Goal: Information Seeking & Learning: Check status

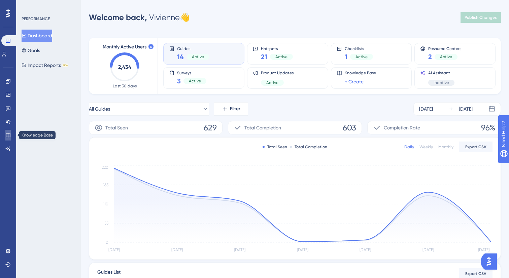
click at [9, 134] on icon at bounding box center [7, 135] width 5 height 5
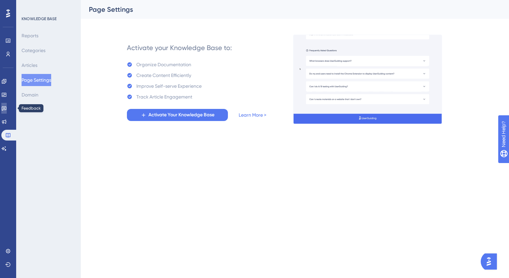
click at [6, 105] on link at bounding box center [3, 108] width 5 height 11
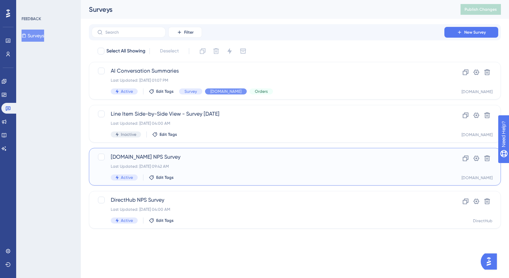
click at [197, 171] on div "[DOMAIN_NAME] NPS Survey Last Updated: [DATE] 09:42 AM Active Edit Tags" at bounding box center [268, 167] width 314 height 28
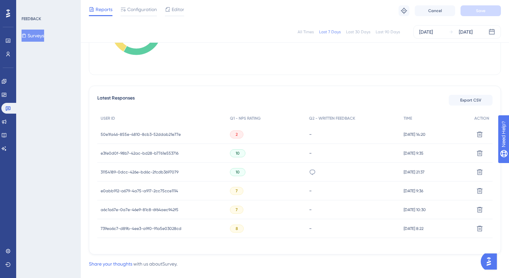
scroll to position [158, 0]
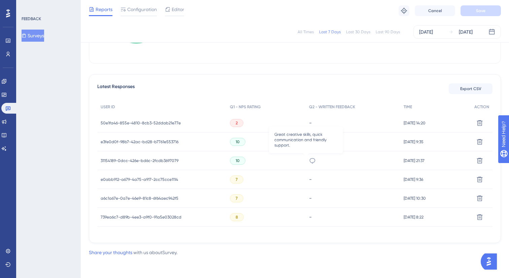
click at [309, 160] on icon at bounding box center [312, 160] width 7 height 7
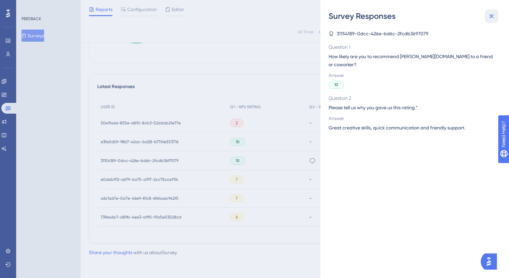
click at [494, 15] on icon at bounding box center [491, 16] width 8 height 8
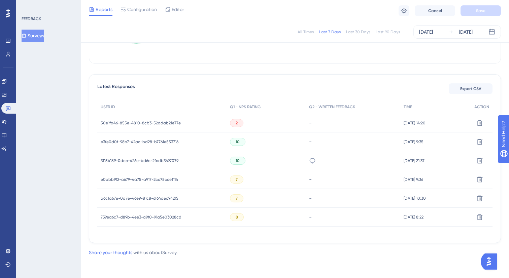
click at [147, 162] on span "31154189-0dcc-426e-bd6c-2fcdb3697079" at bounding box center [140, 160] width 78 height 5
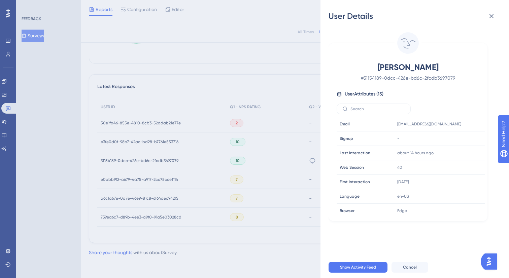
drag, startPoint x: 439, startPoint y: 67, endPoint x: 379, endPoint y: 68, distance: 59.5
click at [379, 68] on span "[PERSON_NAME]" at bounding box center [408, 67] width 118 height 11
copy span "[PERSON_NAME]"
click at [458, 123] on icon at bounding box center [458, 124] width 7 height 7
click at [309, 158] on div "User Details [PERSON_NAME] # 31154189-0dcc-426e-bd6c-2fcdb3697079 User Attribut…" at bounding box center [254, 139] width 509 height 278
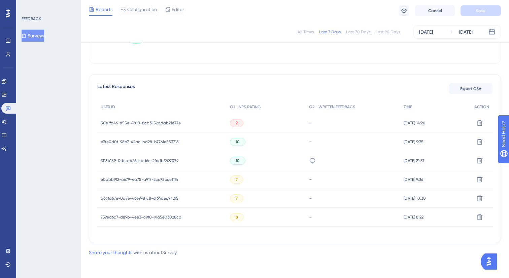
click at [309, 158] on div "Great creative skills, quick communication and friendly support." at bounding box center [352, 160] width 95 height 19
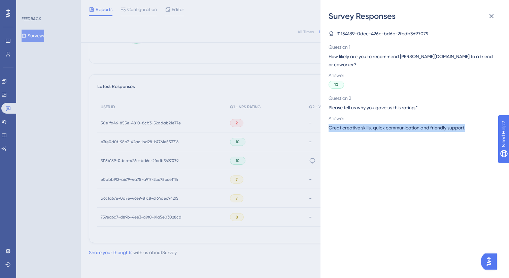
drag, startPoint x: 472, startPoint y: 121, endPoint x: 329, endPoint y: 118, distance: 142.7
click at [329, 124] on div "Great creative skills, quick communication and friendly support." at bounding box center [411, 128] width 167 height 8
copy span "Great creative skills, quick communication and friendly support."
click at [494, 14] on icon at bounding box center [491, 16] width 8 height 8
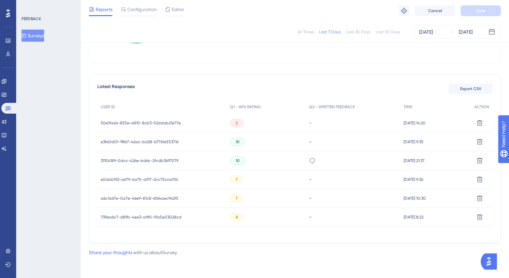
click at [233, 127] on div "2" at bounding box center [265, 123] width 79 height 19
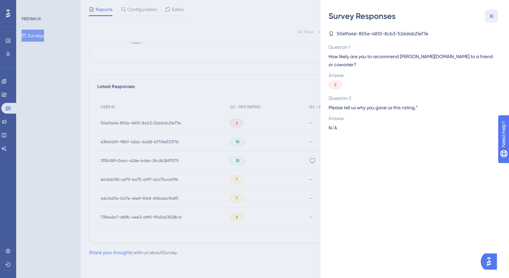
click at [491, 18] on icon at bounding box center [491, 16] width 8 height 8
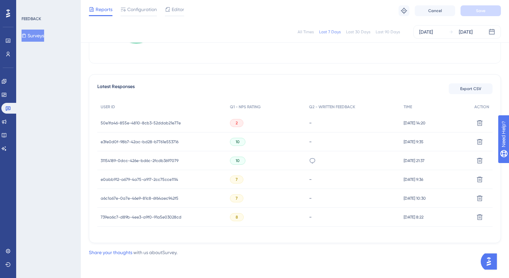
click at [151, 126] on div "50e1fa46-855e-4810-8cb3-52ddab21e77e 50e1fa46-855e-4810-8cb3-52ddab21e77e" at bounding box center [141, 123] width 80 height 19
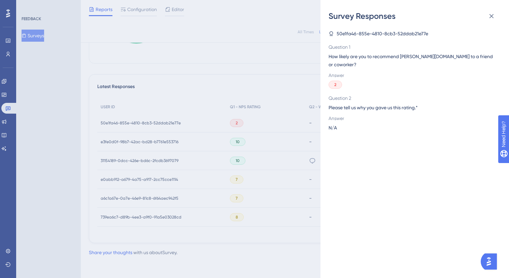
click at [148, 123] on div "Survey Responses 50e1fa46-855e-4810-8cb3-52ddab21e77e Question 1 How likely are…" at bounding box center [254, 139] width 509 height 278
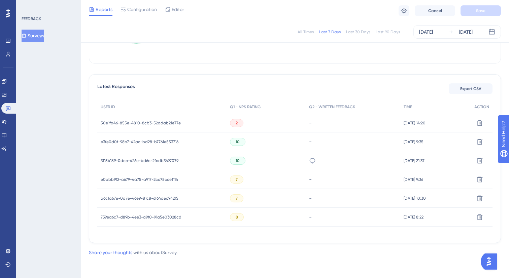
click at [148, 123] on span "50e1fa46-855e-4810-8cb3-52ddab21e77e" at bounding box center [141, 122] width 80 height 5
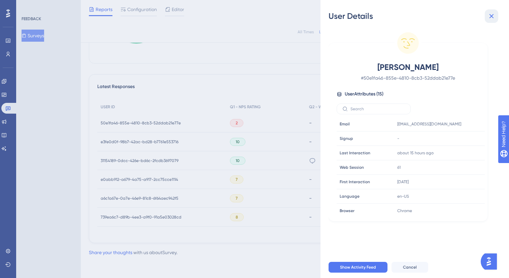
click at [495, 17] on icon at bounding box center [491, 16] width 8 height 8
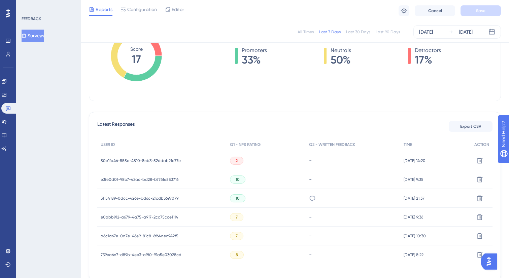
scroll to position [0, 0]
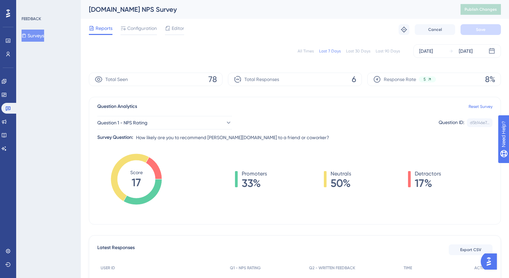
click at [361, 58] on div "All Times Last 7 Days Last 30 Days Last 90 Days [DATE] [DATE]" at bounding box center [295, 50] width 412 height 13
click at [360, 51] on div "Last 30 Days" at bounding box center [358, 50] width 24 height 5
